Goal: Task Accomplishment & Management: Manage account settings

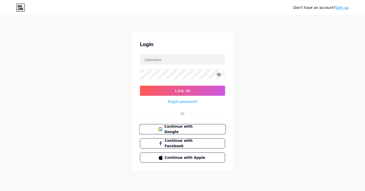
click at [189, 129] on span "Continue with Google" at bounding box center [185, 129] width 42 height 11
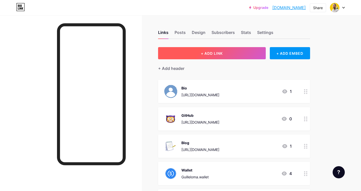
click at [211, 51] on button "+ ADD LINK" at bounding box center [212, 53] width 108 height 12
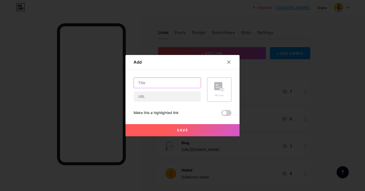
click at [188, 85] on input "text" at bounding box center [167, 83] width 67 height 10
type input "Proyectos Makers"
drag, startPoint x: 160, startPoint y: 97, endPoint x: 175, endPoint y: 97, distance: 15.0
click at [175, 97] on input "[URL][DOMAIN_NAME]" at bounding box center [167, 97] width 67 height 10
type input "[URL][DOMAIN_NAME]"
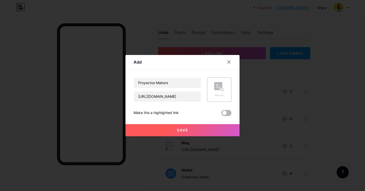
click at [226, 112] on span at bounding box center [226, 113] width 10 height 6
click at [221, 114] on input "checkbox" at bounding box center [221, 114] width 0 height 0
click at [201, 133] on button "Save" at bounding box center [183, 130] width 114 height 12
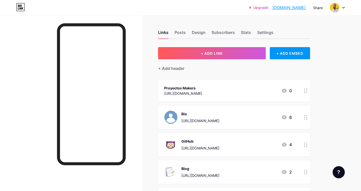
click at [267, 83] on div "Proyectos Makers [URL][DOMAIN_NAME] 0" at bounding box center [234, 91] width 152 height 22
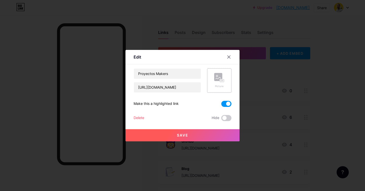
click at [216, 81] on icon at bounding box center [219, 77] width 10 height 9
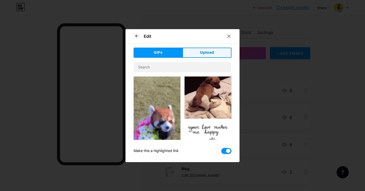
click at [208, 52] on span "Upload" at bounding box center [207, 52] width 14 height 5
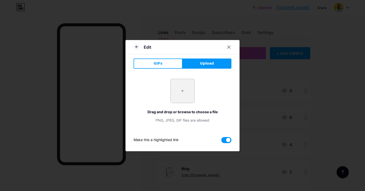
click at [190, 89] on input "file" at bounding box center [183, 91] width 24 height 24
type input "C:\fakepath\9417857.png"
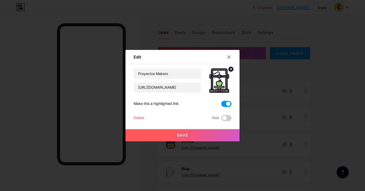
click at [213, 135] on button "Save" at bounding box center [183, 135] width 114 height 12
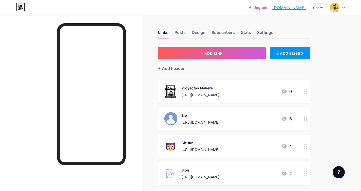
click at [306, 93] on icon at bounding box center [306, 91] width 4 height 5
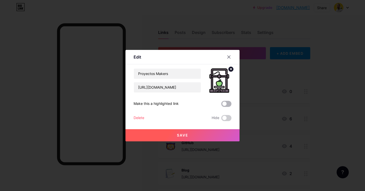
click at [227, 105] on span at bounding box center [226, 104] width 10 height 6
click at [221, 105] on input "checkbox" at bounding box center [221, 105] width 0 height 0
click at [196, 137] on button "Save" at bounding box center [183, 135] width 114 height 12
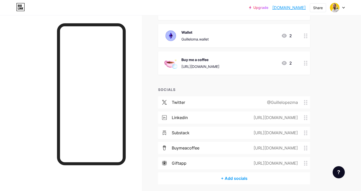
scroll to position [165, 0]
click at [193, 33] on div "Wallet" at bounding box center [195, 32] width 27 height 5
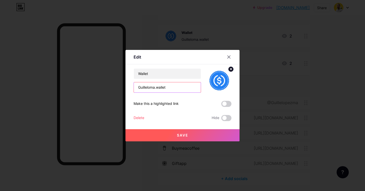
drag, startPoint x: 163, startPoint y: 88, endPoint x: 137, endPoint y: 85, distance: 26.8
click at [137, 85] on input "Guilleloma.wallet" at bounding box center [167, 87] width 67 height 10
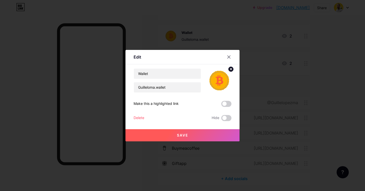
click at [232, 69] on circle at bounding box center [231, 69] width 6 height 6
click at [141, 117] on div "Delete" at bounding box center [139, 118] width 11 height 6
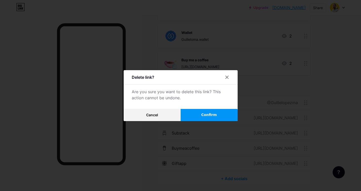
click at [203, 116] on button "Confirm" at bounding box center [209, 115] width 57 height 12
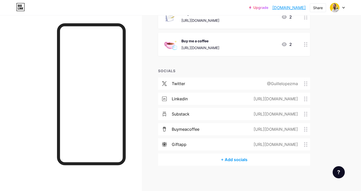
scroll to position [156, 0]
click at [249, 8] on link "Upgrade" at bounding box center [258, 8] width 19 height 4
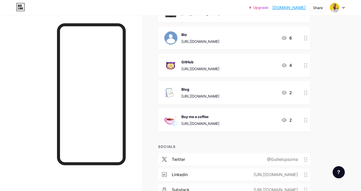
scroll to position [43, 0]
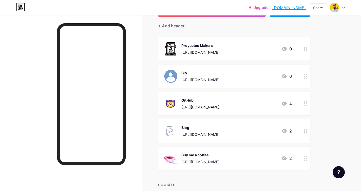
click at [289, 77] on div "6" at bounding box center [286, 76] width 11 height 6
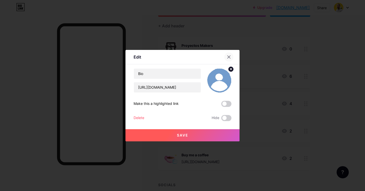
click at [229, 57] on icon at bounding box center [229, 57] width 3 height 3
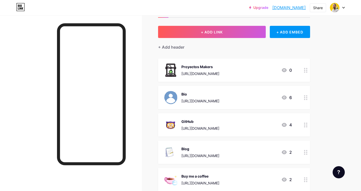
scroll to position [0, 0]
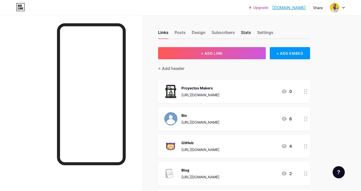
click at [244, 33] on div "Stats" at bounding box center [246, 33] width 10 height 9
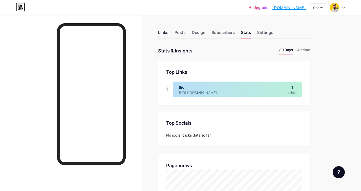
click at [165, 32] on div "Links" at bounding box center [163, 33] width 10 height 9
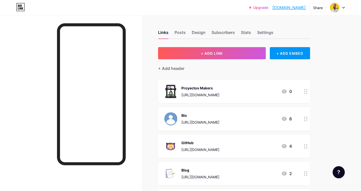
click at [302, 89] on div at bounding box center [306, 91] width 9 height 23
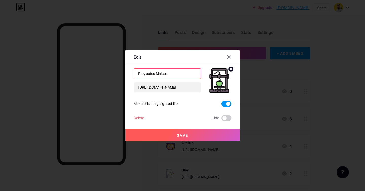
click at [174, 75] on input "Proyectos Makers" at bounding box center [167, 74] width 67 height 10
drag, startPoint x: 169, startPoint y: 75, endPoint x: 133, endPoint y: 73, distance: 35.3
click at [133, 73] on div "Edit Content YouTube Play YouTube video without leaving your page. ADD Vimeo Pl…" at bounding box center [183, 96] width 114 height 92
type input "Maker Projects"
click at [182, 130] on button "Save" at bounding box center [183, 135] width 114 height 12
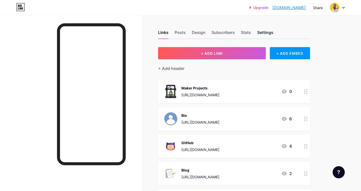
click at [262, 31] on div "Settings" at bounding box center [265, 33] width 16 height 9
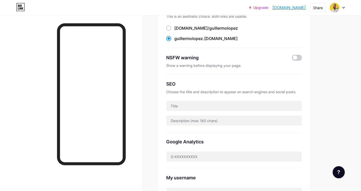
scroll to position [51, 0]
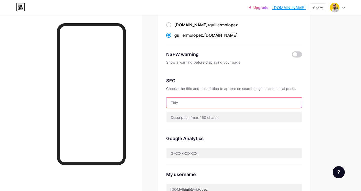
click at [226, 98] on input "text" at bounding box center [234, 103] width 135 height 10
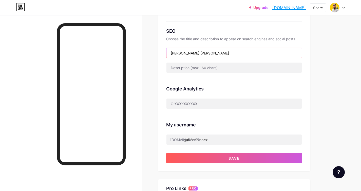
scroll to position [106, 0]
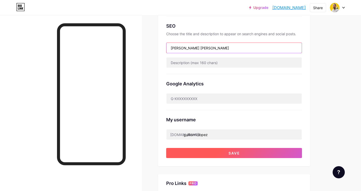
type input "[PERSON_NAME] [PERSON_NAME]"
click at [237, 153] on span "Save" at bounding box center [234, 153] width 11 height 4
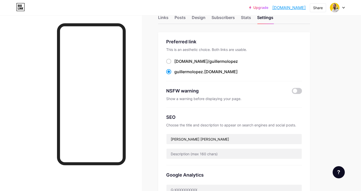
scroll to position [0, 0]
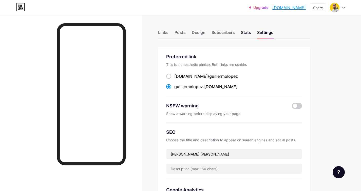
click at [247, 30] on div "Stats" at bounding box center [246, 33] width 10 height 9
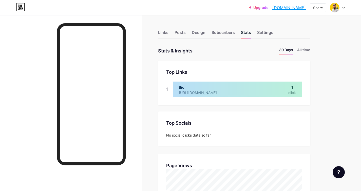
scroll to position [191, 361]
click at [201, 36] on div "Design" at bounding box center [199, 33] width 14 height 9
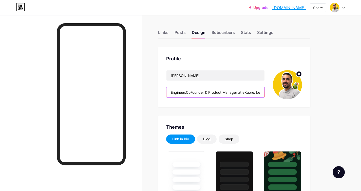
drag, startPoint x: 197, startPoint y: 94, endPoint x: 234, endPoint y: 95, distance: 37.0
click at [234, 95] on input "Engineer.CoFounder & Product Manager at eKuore. Learning and sharing my jouney" at bounding box center [216, 92] width 98 height 10
click at [216, 93] on input "Engineer.CoFounder & Product Manager at eKuore. Learning and sharing my jouney" at bounding box center [216, 92] width 98 height 10
click at [187, 93] on input "Engineer.CoFounder & Product Manager at eKuore. Learning and sharing my jouney" at bounding box center [216, 92] width 98 height 10
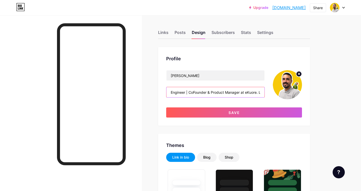
drag, startPoint x: 211, startPoint y: 93, endPoint x: 234, endPoint y: 93, distance: 22.6
click at [233, 93] on input "Engineer | CoFounder & Product Manager at eKuore. Learning and sharing my jouney" at bounding box center [216, 92] width 98 height 10
click at [234, 93] on input "Engineer | CoFounder & Product Manager at eKuore. Learning and sharing my jouney" at bounding box center [216, 92] width 98 height 10
drag, startPoint x: 257, startPoint y: 92, endPoint x: 190, endPoint y: 92, distance: 67.7
click at [190, 92] on input "Engineer | CoFounder & Product Manager at eKuore. Learning and sharing my jouney" at bounding box center [216, 92] width 98 height 10
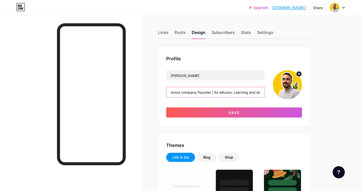
scroll to position [0, 60]
drag, startPoint x: 254, startPoint y: 90, endPoint x: 274, endPoint y: 90, distance: 20.3
click at [274, 90] on div "[PERSON_NAME] Engineer | Medical device company Founder | Ex-eKuore. Learning a…" at bounding box center [234, 84] width 136 height 29
drag, startPoint x: 260, startPoint y: 92, endPoint x: 206, endPoint y: 93, distance: 54.5
click at [206, 93] on input "Engineer | Medical device company Founder | Ex-eKuore. Learning and sharing my …" at bounding box center [216, 92] width 98 height 10
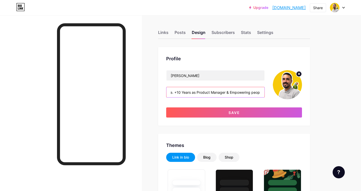
scroll to position [0, 96]
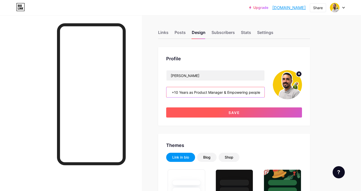
type input "Engineer | Medical device company Founder | Ex-eKuore. +10 Years as Product Man…"
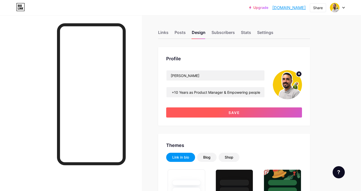
click at [273, 112] on button "Save" at bounding box center [234, 113] width 136 height 10
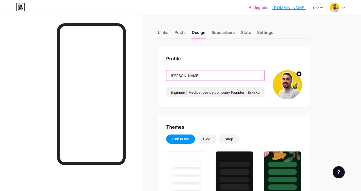
click at [229, 77] on input "[PERSON_NAME]" at bounding box center [216, 75] width 98 height 10
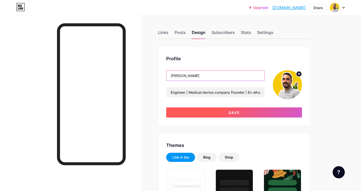
type input "[PERSON_NAME]"
click at [250, 110] on button "Save" at bounding box center [234, 113] width 136 height 10
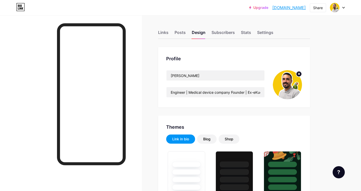
click at [294, 84] on img at bounding box center [287, 84] width 29 height 29
click at [300, 75] on circle at bounding box center [299, 74] width 6 height 6
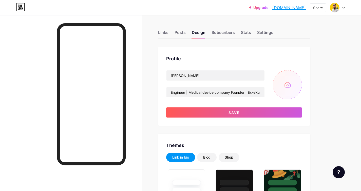
click at [290, 83] on input "file" at bounding box center [287, 84] width 29 height 29
type input "C:\fakepath\IMG_0239.PNG"
click at [293, 85] on input "file" at bounding box center [287, 84] width 29 height 29
click at [286, 88] on input "file" at bounding box center [287, 84] width 29 height 29
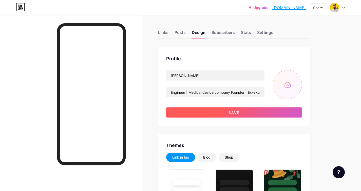
click at [235, 115] on button "Save" at bounding box center [234, 113] width 136 height 10
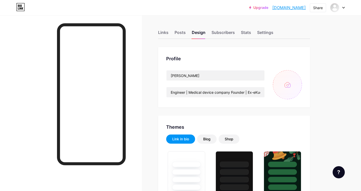
click at [291, 86] on input "file" at bounding box center [287, 84] width 29 height 29
click at [288, 83] on input "file" at bounding box center [287, 84] width 29 height 29
click at [291, 84] on input "file" at bounding box center [287, 84] width 29 height 29
type input "C:\fakepath\Generated Image [DATE] - 12_04AM.png"
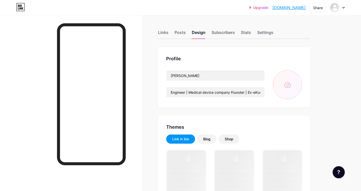
click at [287, 81] on input "file" at bounding box center [287, 84] width 29 height 29
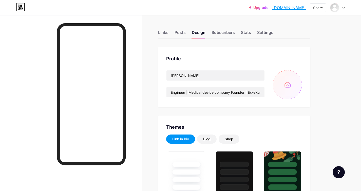
type input "C:\fakepath\Generated Image [DATE] - 12_04AM.png"
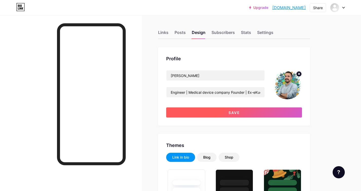
click at [257, 112] on button "Save" at bounding box center [234, 113] width 136 height 10
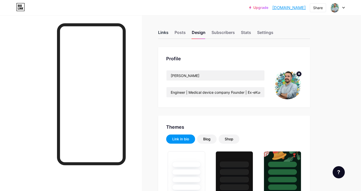
click at [166, 31] on div "Links" at bounding box center [163, 33] width 10 height 9
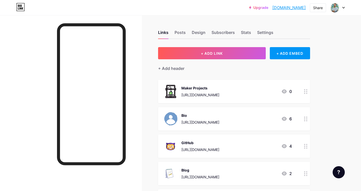
click at [307, 92] on icon at bounding box center [306, 91] width 4 height 5
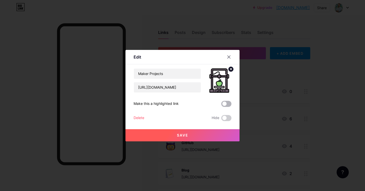
click at [227, 105] on span at bounding box center [226, 104] width 10 height 6
click at [221, 105] on input "checkbox" at bounding box center [221, 105] width 0 height 0
click at [203, 131] on button "Save" at bounding box center [183, 135] width 114 height 12
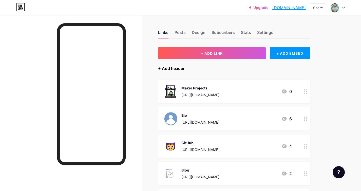
click at [181, 71] on div "+ Add header" at bounding box center [171, 68] width 26 height 6
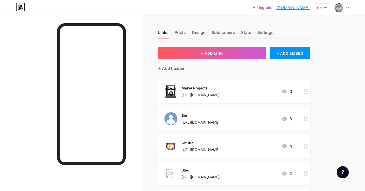
click at [177, 97] on input "text" at bounding box center [182, 96] width 97 height 10
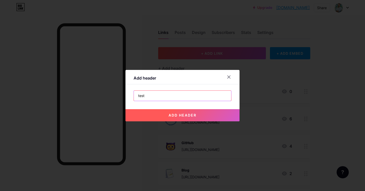
type input "test"
click at [185, 119] on button "add header" at bounding box center [183, 115] width 114 height 12
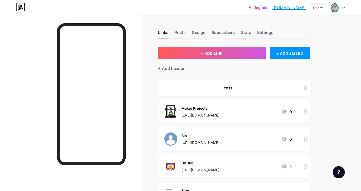
click at [307, 87] on circle at bounding box center [306, 87] width 1 height 1
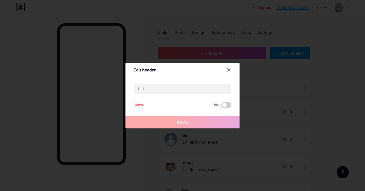
click at [138, 105] on div "Delete" at bounding box center [139, 105] width 11 height 6
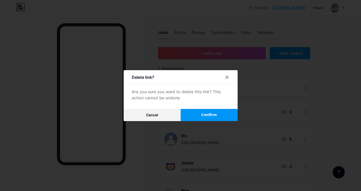
click at [211, 113] on span "Confirm" at bounding box center [209, 114] width 16 height 5
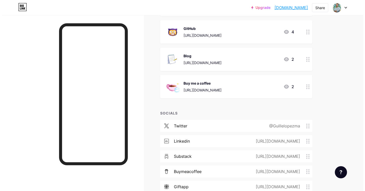
scroll to position [156, 0]
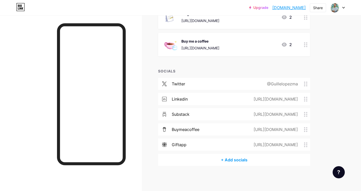
click at [224, 160] on div "+ Add socials" at bounding box center [234, 160] width 152 height 12
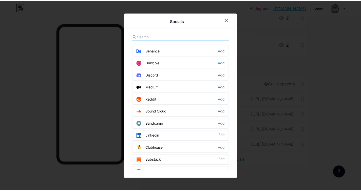
scroll to position [123, 0]
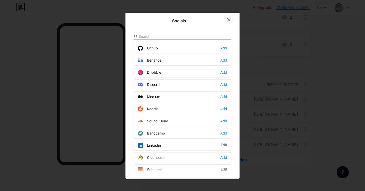
click at [227, 19] on icon at bounding box center [229, 20] width 4 height 4
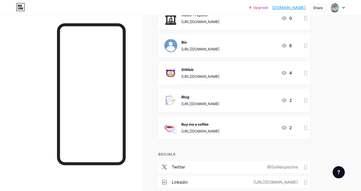
scroll to position [55, 0]
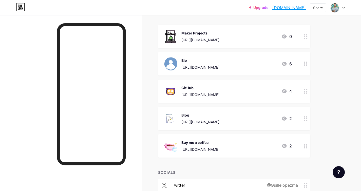
click at [303, 64] on div at bounding box center [306, 63] width 9 height 23
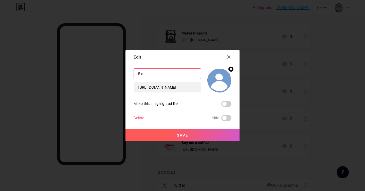
drag, startPoint x: 145, startPoint y: 74, endPoint x: 134, endPoint y: 74, distance: 10.9
click at [134, 74] on input "Bio" at bounding box center [167, 74] width 67 height 10
type input "LinkedIN"
click at [203, 138] on button "Save" at bounding box center [183, 135] width 114 height 12
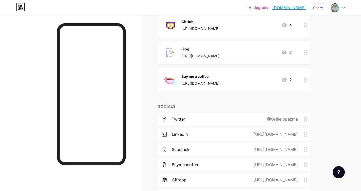
scroll to position [125, 0]
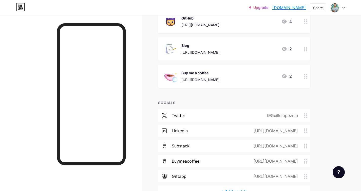
click at [307, 129] on circle at bounding box center [306, 129] width 1 height 1
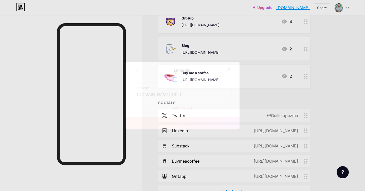
click at [188, 110] on div "Remove icon" at bounding box center [183, 107] width 98 height 5
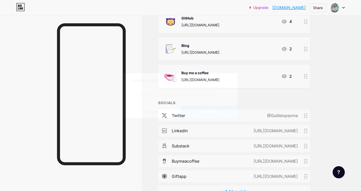
click at [232, 110] on button "Confirm" at bounding box center [209, 112] width 57 height 12
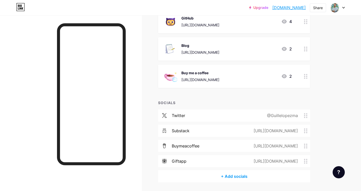
click at [308, 130] on icon at bounding box center [306, 131] width 4 height 5
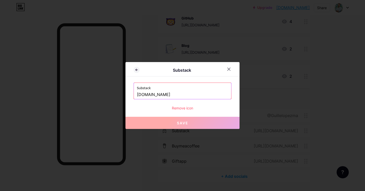
click at [204, 109] on div "Remove icon" at bounding box center [183, 107] width 98 height 5
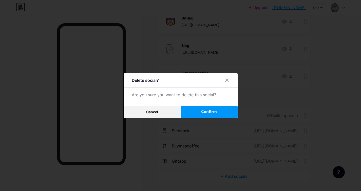
click at [204, 117] on button "Confirm" at bounding box center [209, 112] width 57 height 12
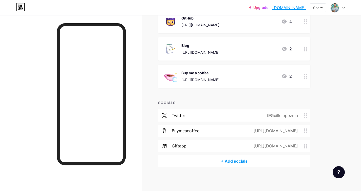
click at [308, 78] on div at bounding box center [306, 76] width 9 height 23
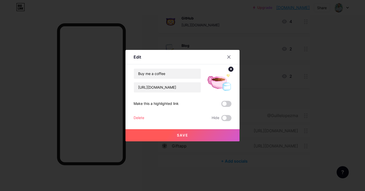
click at [337, 94] on div at bounding box center [182, 95] width 365 height 191
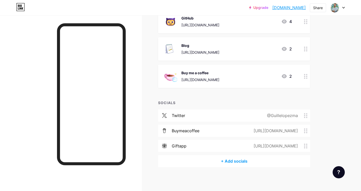
click at [307, 115] on icon at bounding box center [306, 115] width 4 height 5
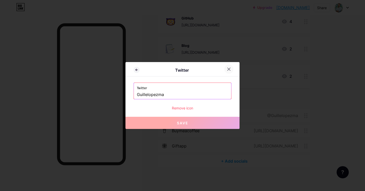
click at [230, 67] on div at bounding box center [228, 69] width 9 height 9
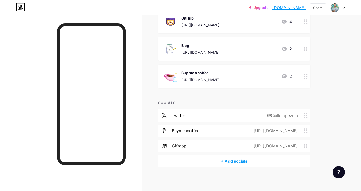
click at [181, 113] on div "twitter" at bounding box center [178, 116] width 13 height 6
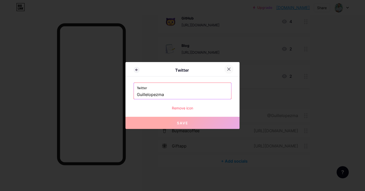
click at [229, 69] on icon at bounding box center [229, 69] width 3 height 3
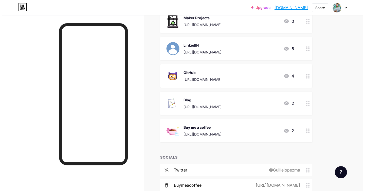
scroll to position [0, 0]
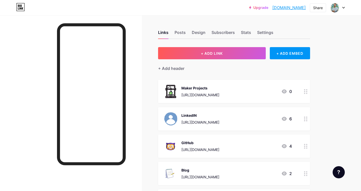
click at [198, 98] on div "Maker Projects https://www.makerisland.es/ 0" at bounding box center [234, 91] width 152 height 23
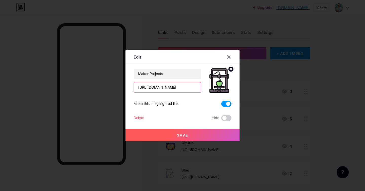
drag, startPoint x: 189, startPoint y: 88, endPoint x: 126, endPoint y: 87, distance: 63.1
click at [126, 87] on div "Edit Content YouTube Play YouTube video without leaving your page. ADD Vimeo Pl…" at bounding box center [183, 96] width 114 height 92
